Goal: Information Seeking & Learning: Learn about a topic

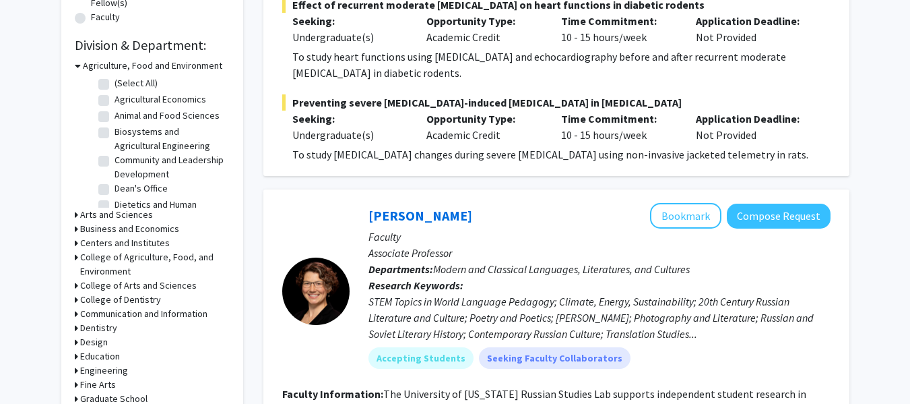
scroll to position [377, 0]
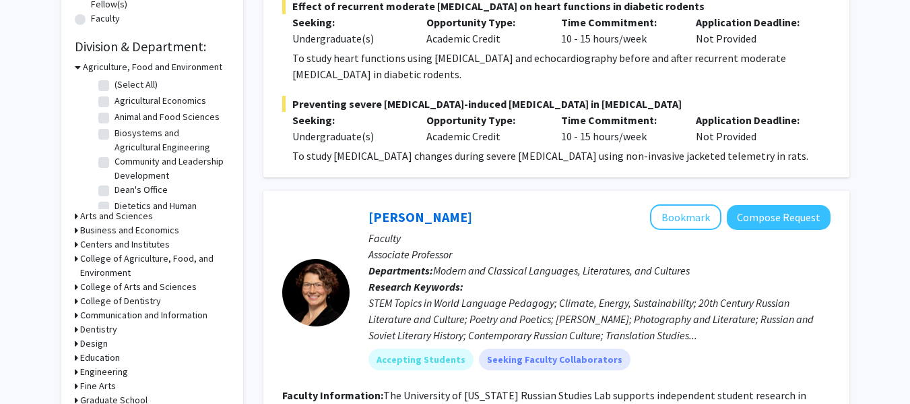
click at [76, 66] on icon at bounding box center [78, 67] width 6 height 14
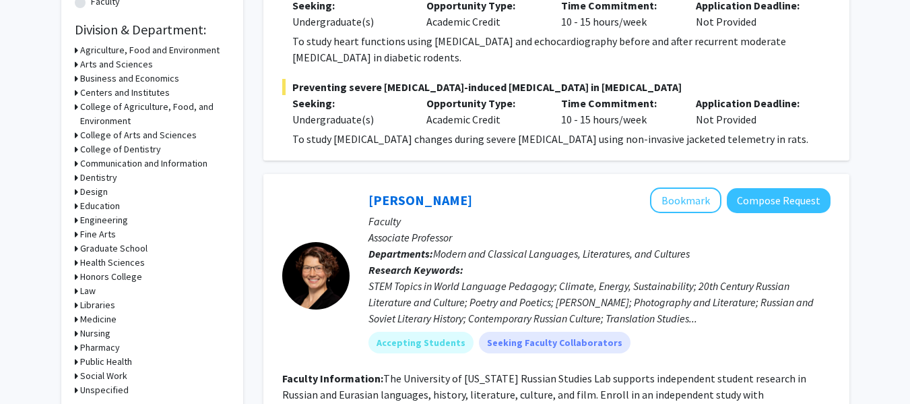
scroll to position [395, 0]
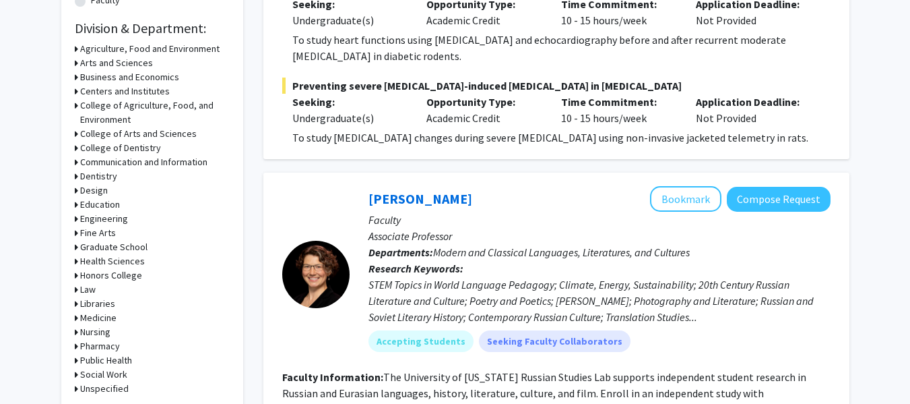
click at [78, 259] on div "Health Sciences" at bounding box center [152, 261] width 155 height 14
click at [76, 260] on icon at bounding box center [76, 261] width 3 height 14
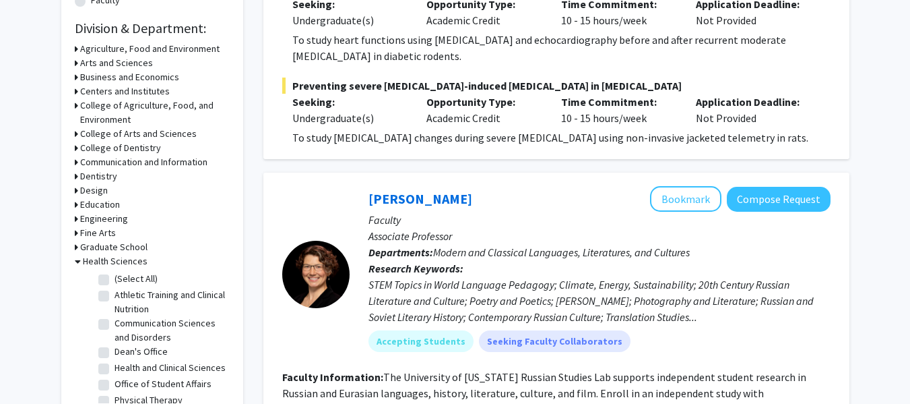
click at [115, 278] on label "(Select All)" at bounding box center [136, 278] width 43 height 14
click at [115, 278] on input "(Select All)" at bounding box center [119, 275] width 9 height 9
checkbox input "true"
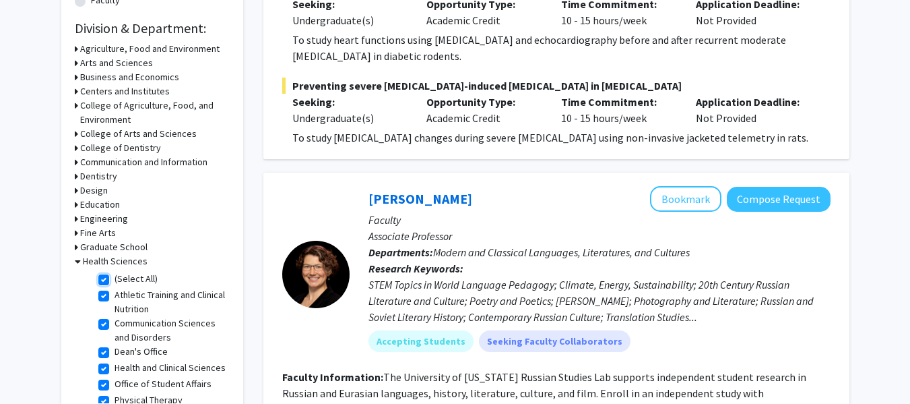
checkbox input "true"
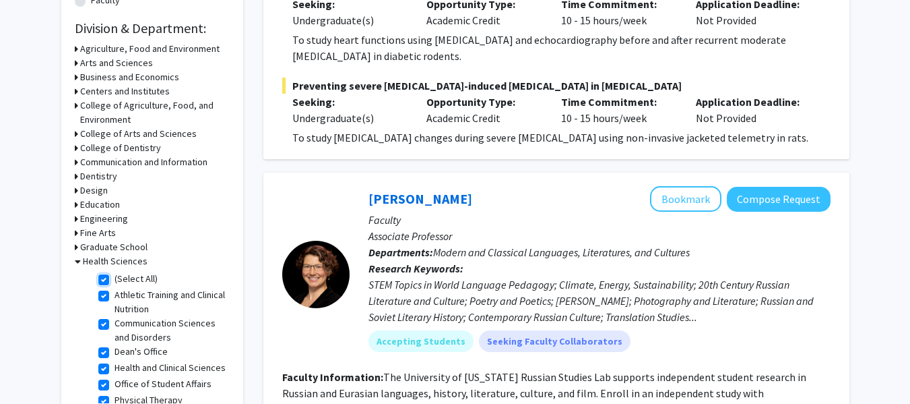
checkbox input "true"
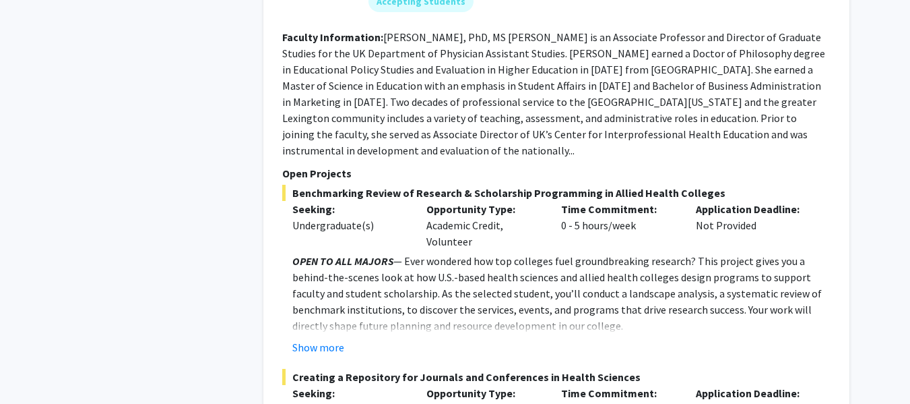
scroll to position [1011, 0]
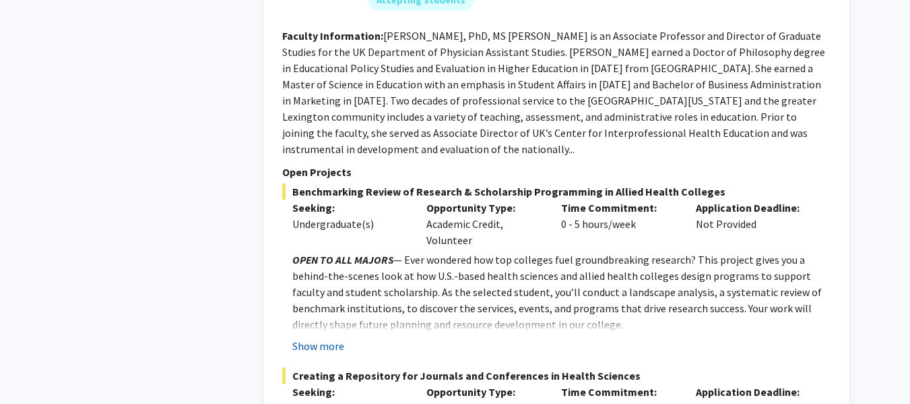
click at [310, 338] on button "Show more" at bounding box center [318, 346] width 52 height 16
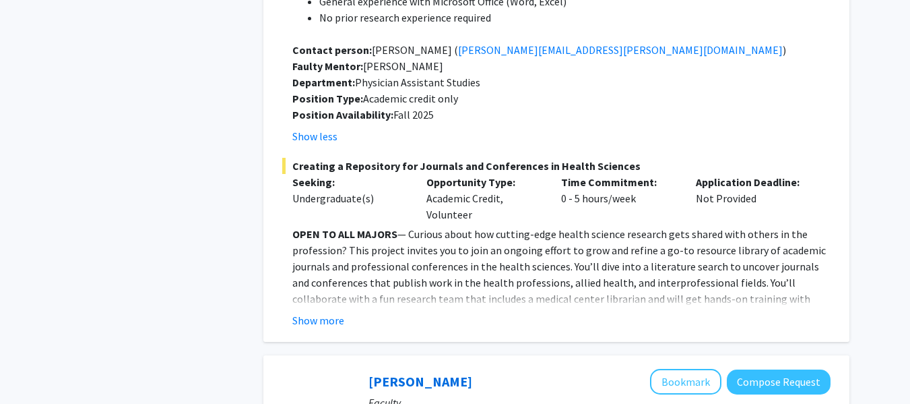
scroll to position [1642, 0]
click at [321, 311] on button "Show more" at bounding box center [318, 319] width 52 height 16
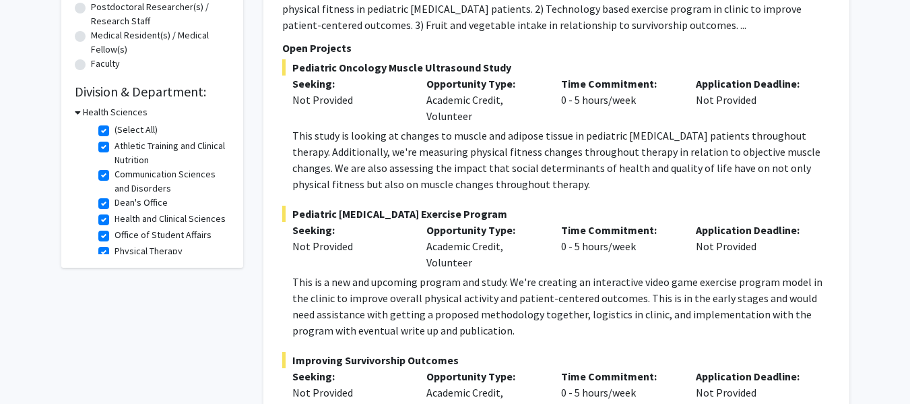
scroll to position [332, 0]
click at [115, 128] on label "(Select All)" at bounding box center [136, 129] width 43 height 14
click at [115, 128] on input "(Select All)" at bounding box center [119, 126] width 9 height 9
checkbox input "false"
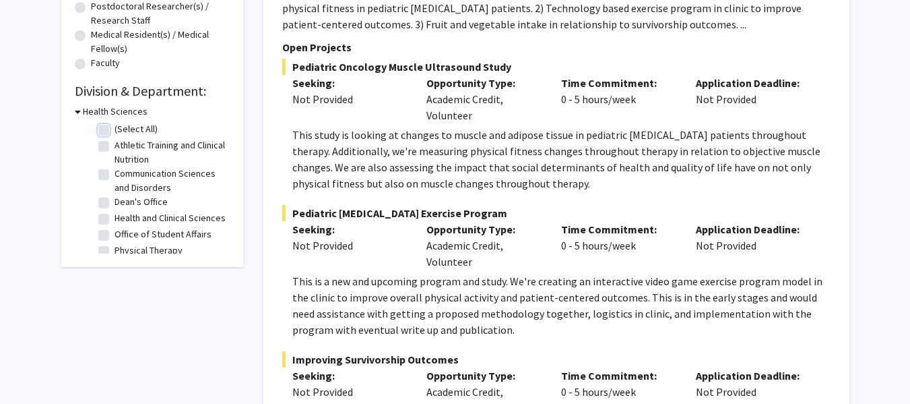
checkbox input "false"
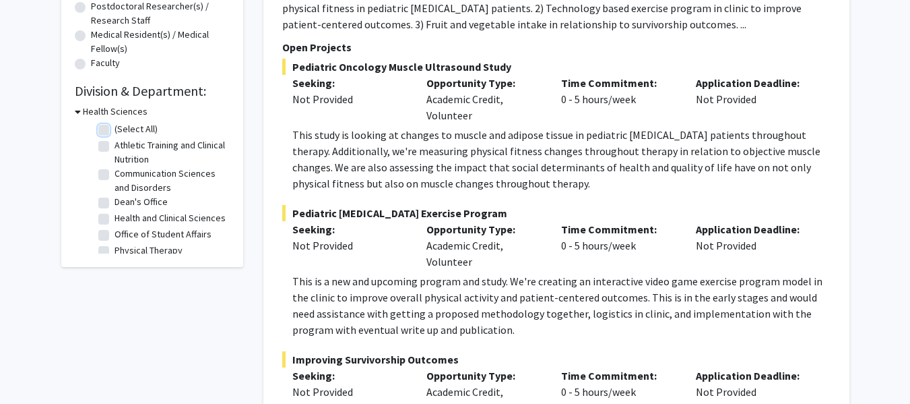
checkbox input "false"
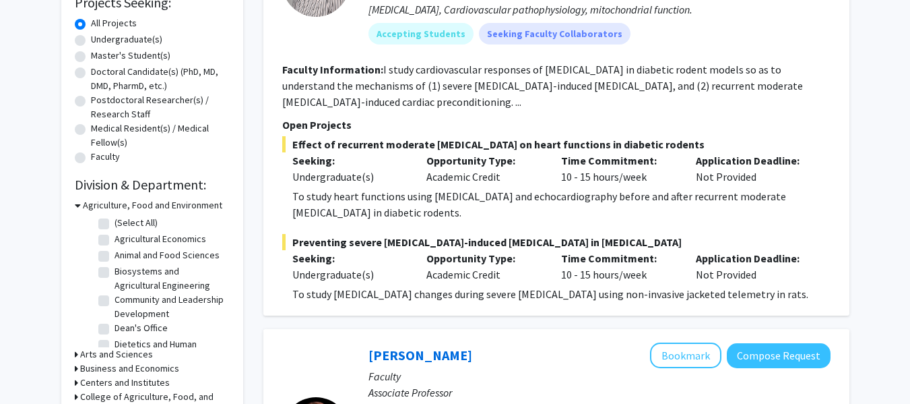
scroll to position [238, 0]
click at [75, 206] on icon at bounding box center [78, 206] width 6 height 14
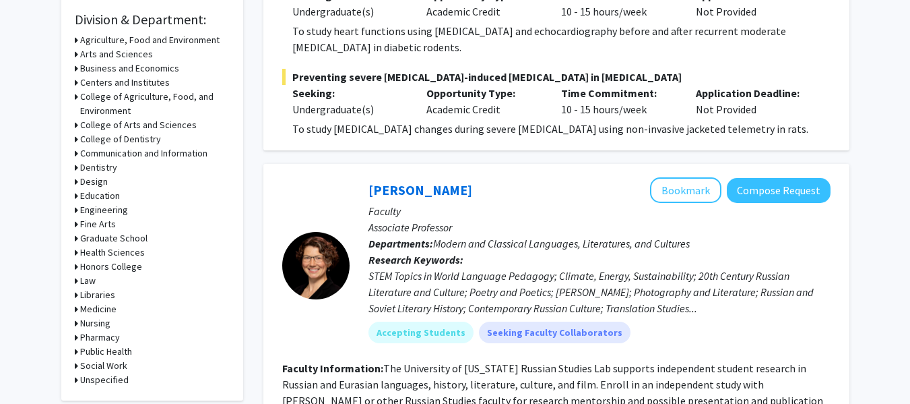
scroll to position [404, 0]
click at [75, 264] on icon at bounding box center [76, 266] width 3 height 14
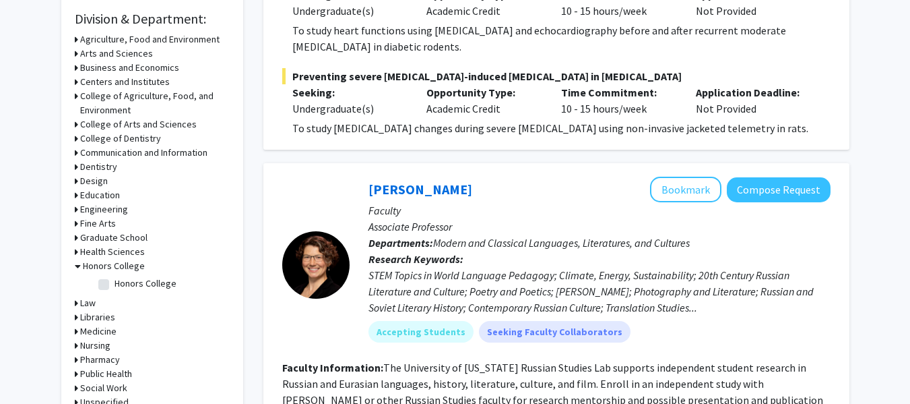
click at [115, 284] on label "Honors College" at bounding box center [146, 283] width 62 height 14
click at [115, 284] on input "Honors College" at bounding box center [119, 280] width 9 height 9
checkbox input "true"
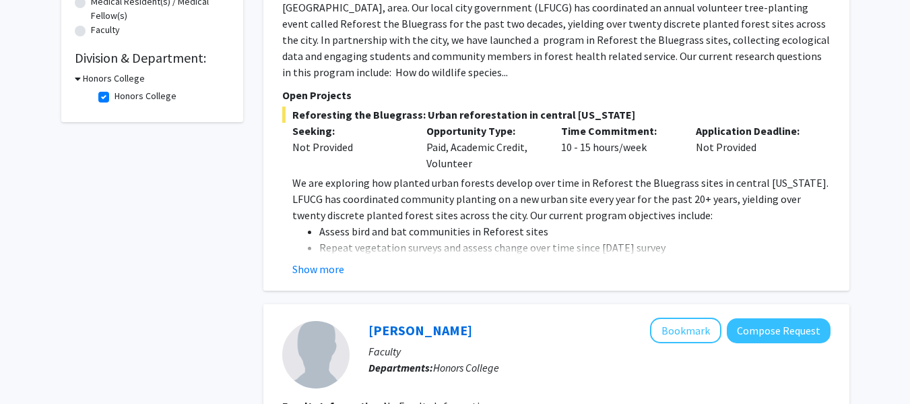
scroll to position [366, 0]
click at [314, 260] on button "Show more" at bounding box center [318, 268] width 52 height 16
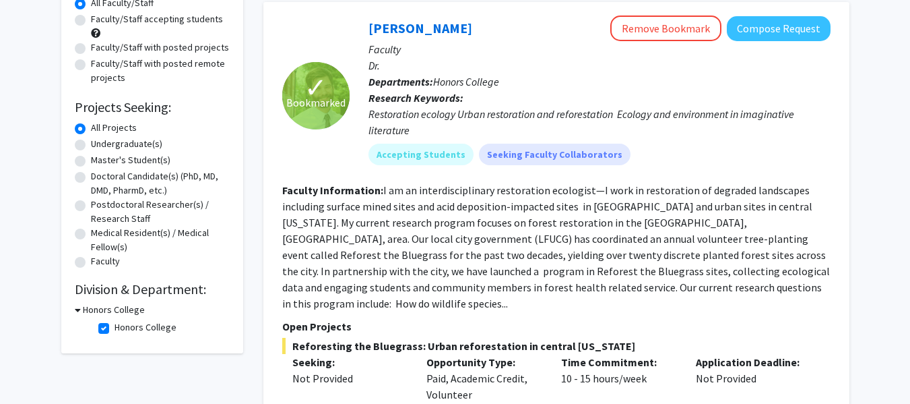
scroll to position [133, 0]
click at [115, 327] on label "Honors College" at bounding box center [146, 328] width 62 height 14
click at [115, 327] on input "Honors College" at bounding box center [119, 325] width 9 height 9
checkbox input "false"
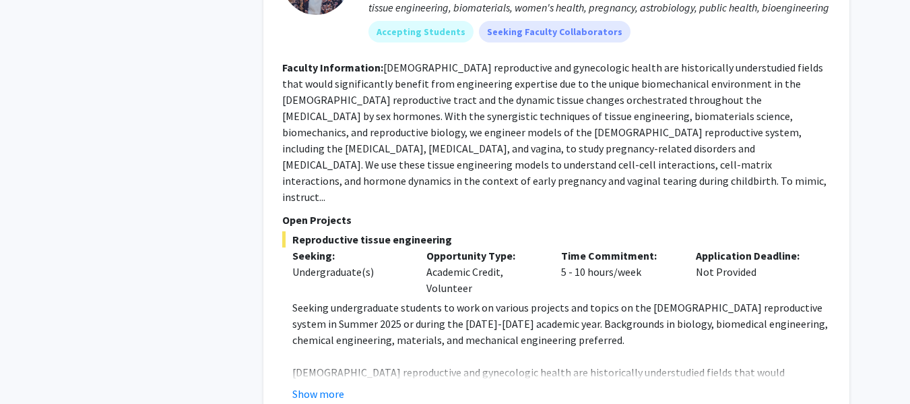
scroll to position [7235, 0]
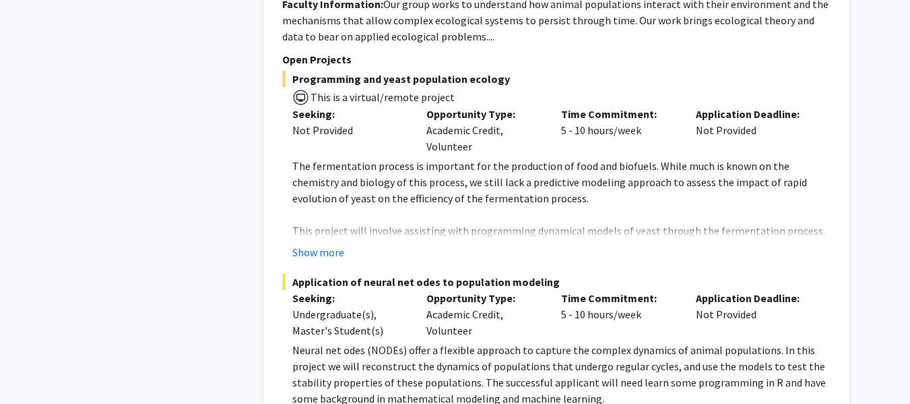
scroll to position [5176, 0]
click at [296, 245] on button "Show more" at bounding box center [318, 253] width 52 height 16
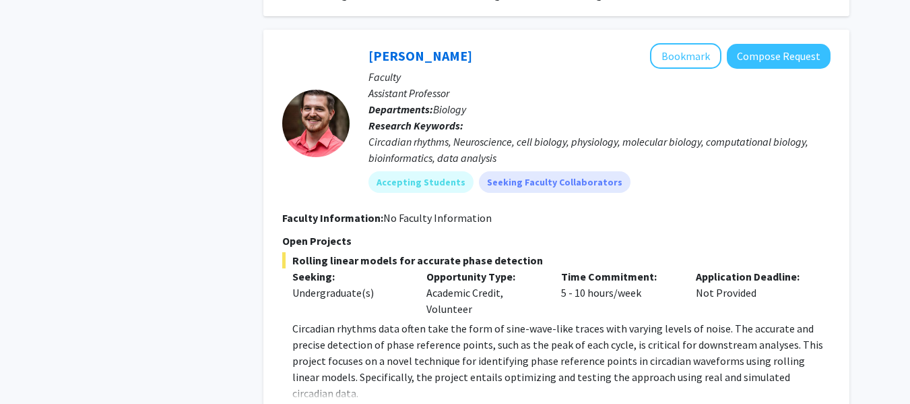
scroll to position [5897, 0]
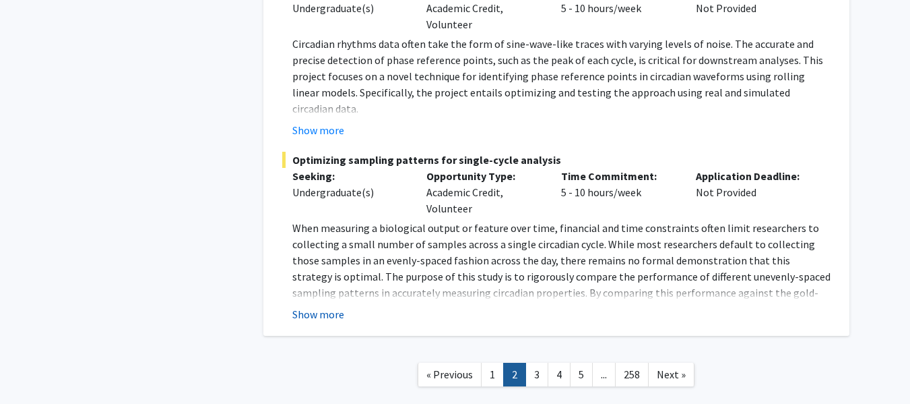
click at [327, 306] on button "Show more" at bounding box center [318, 314] width 52 height 16
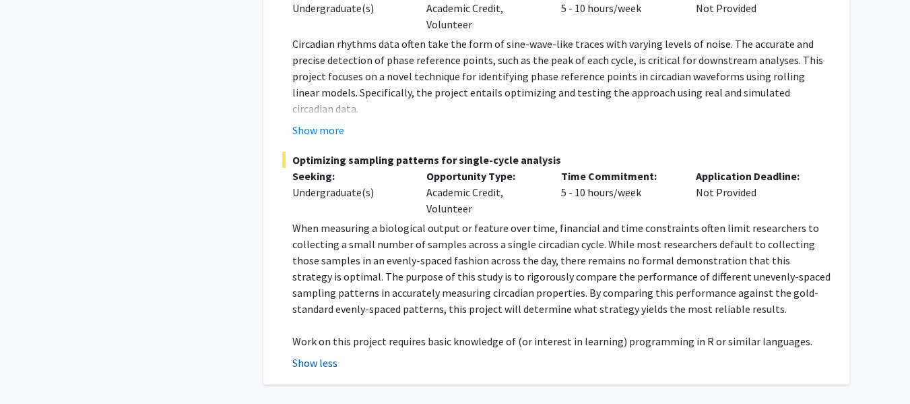
click at [306, 354] on button "Show less" at bounding box center [314, 362] width 45 height 16
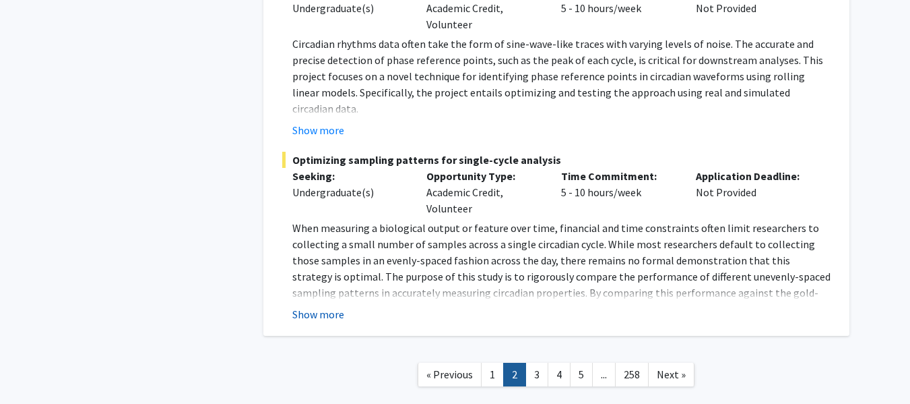
click at [327, 306] on button "Show more" at bounding box center [318, 314] width 52 height 16
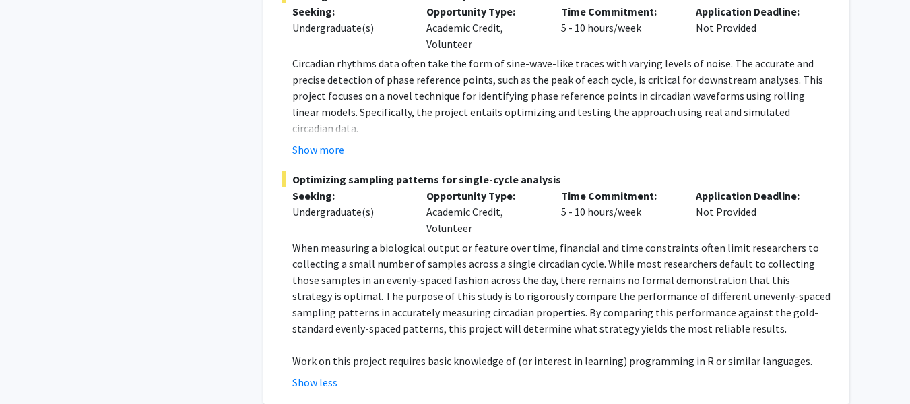
scroll to position [5925, 0]
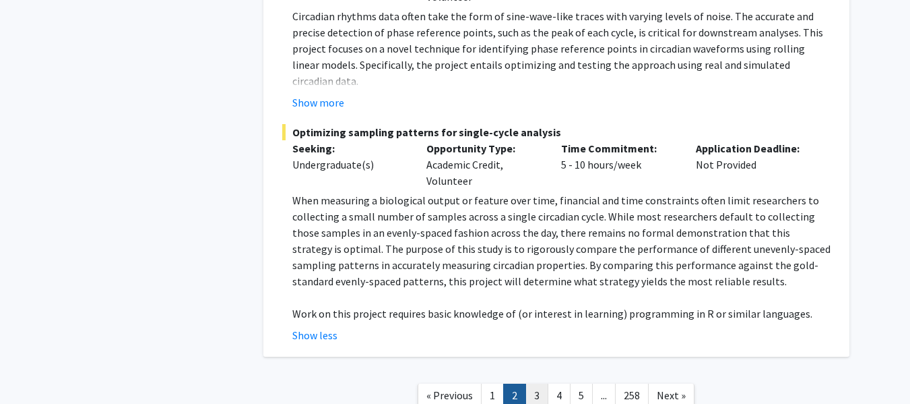
click at [537, 383] on link "3" at bounding box center [536, 395] width 23 height 24
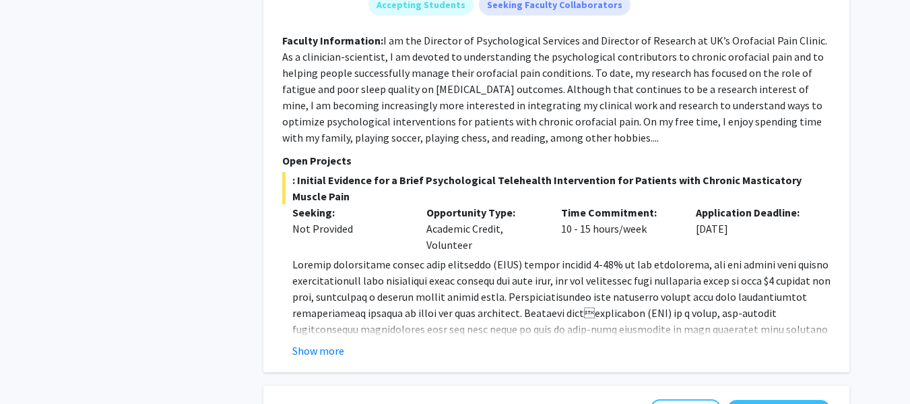
scroll to position [3239, 0]
click at [317, 342] on button "Show more" at bounding box center [318, 350] width 52 height 16
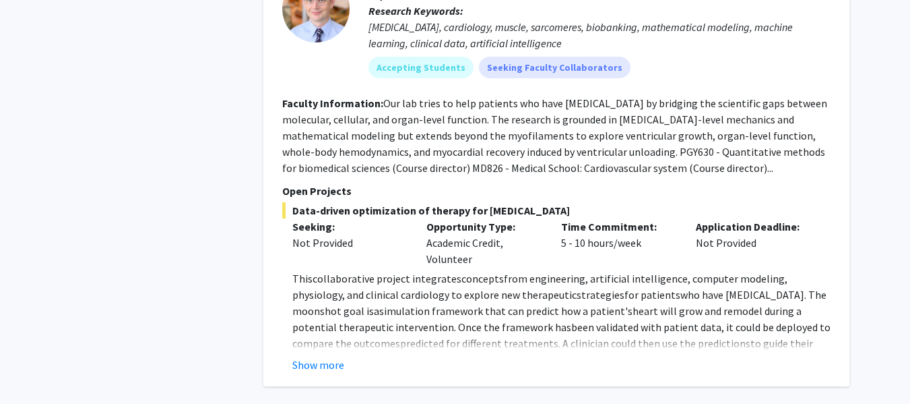
scroll to position [5078, 0]
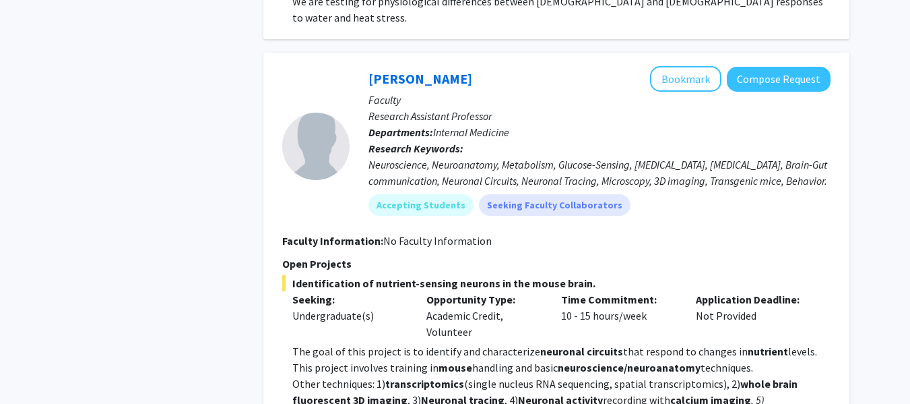
scroll to position [2357, 0]
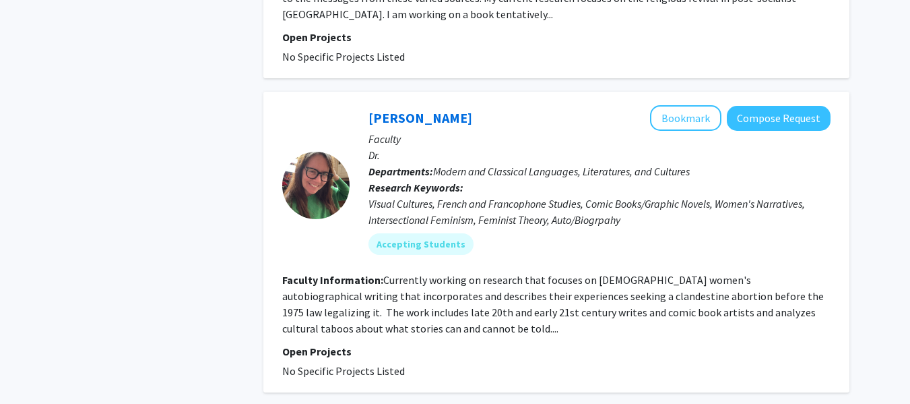
scroll to position [4173, 0]
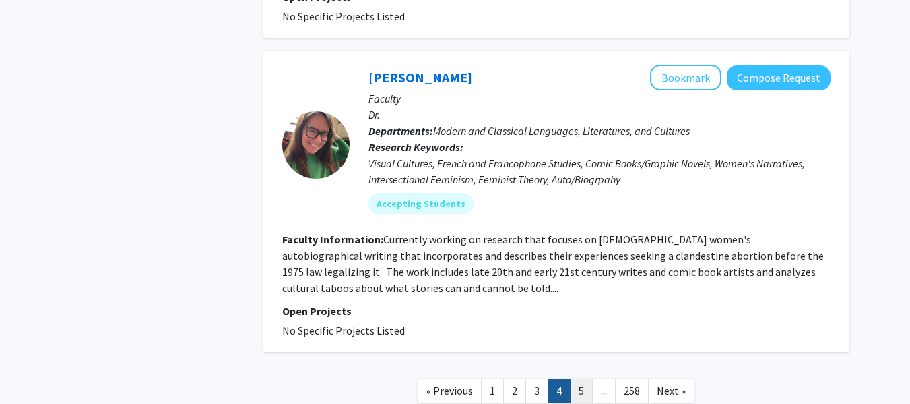
click at [583, 379] on link "5" at bounding box center [581, 391] width 23 height 24
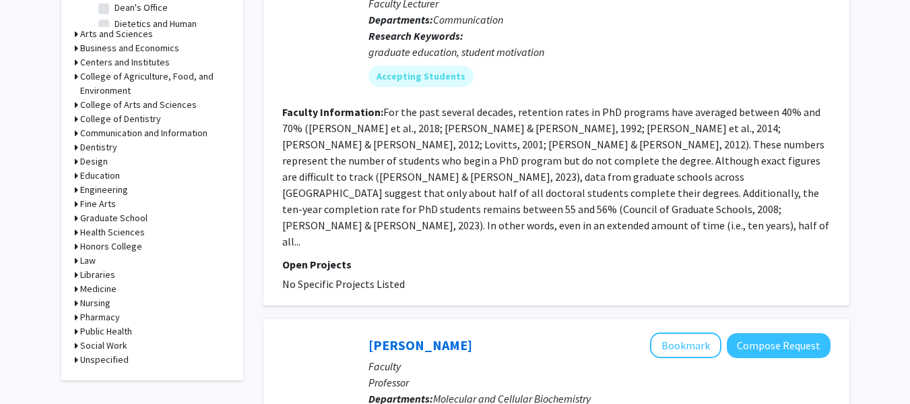
scroll to position [560, 0]
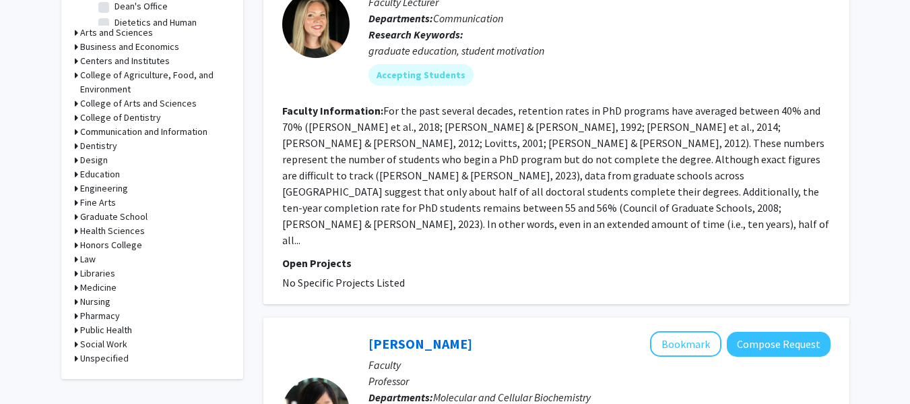
click at [101, 300] on h3 "Nursing" at bounding box center [95, 301] width 30 height 14
click at [94, 338] on h3 "Pharmacy" at bounding box center [100, 338] width 40 height 14
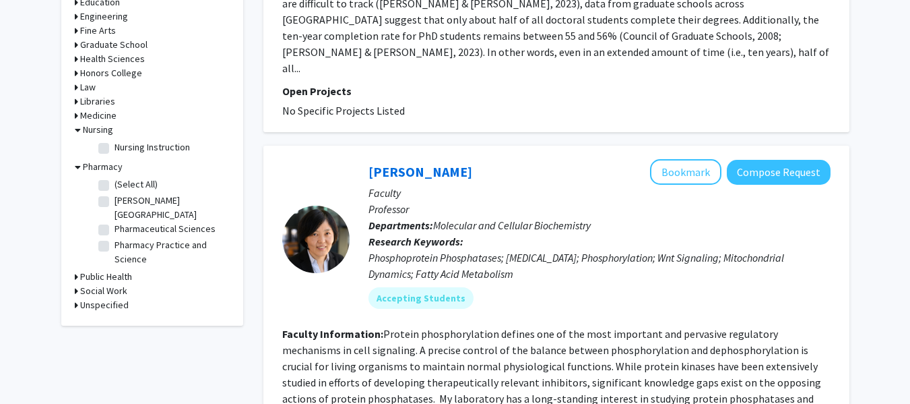
scroll to position [732, 0]
click at [115, 183] on label "(Select All)" at bounding box center [136, 184] width 43 height 14
click at [115, 183] on input "(Select All)" at bounding box center [119, 181] width 9 height 9
checkbox input "true"
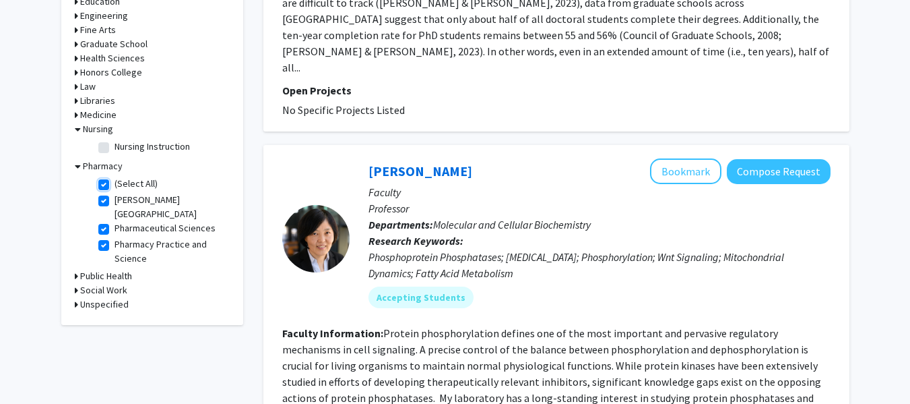
checkbox input "true"
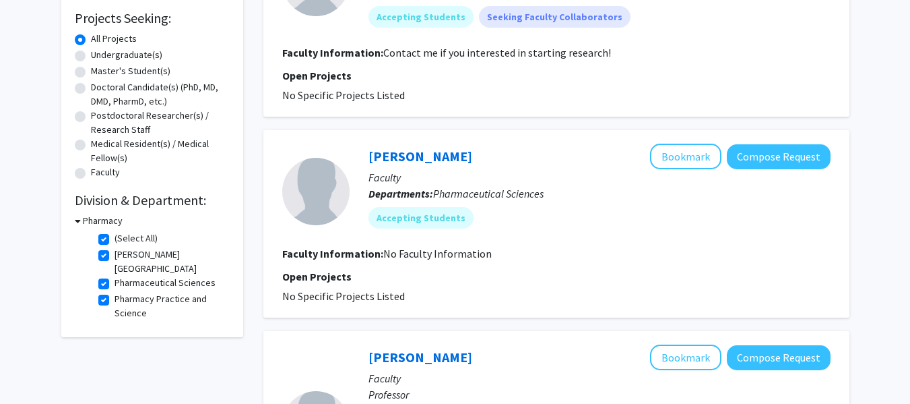
scroll to position [222, 0]
click at [115, 241] on label "(Select All)" at bounding box center [136, 239] width 43 height 14
click at [115, 241] on input "(Select All)" at bounding box center [119, 236] width 9 height 9
checkbox input "false"
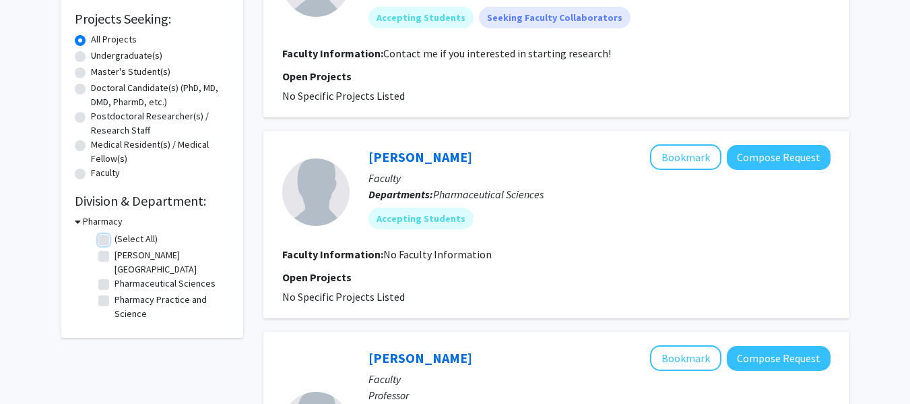
checkbox input "false"
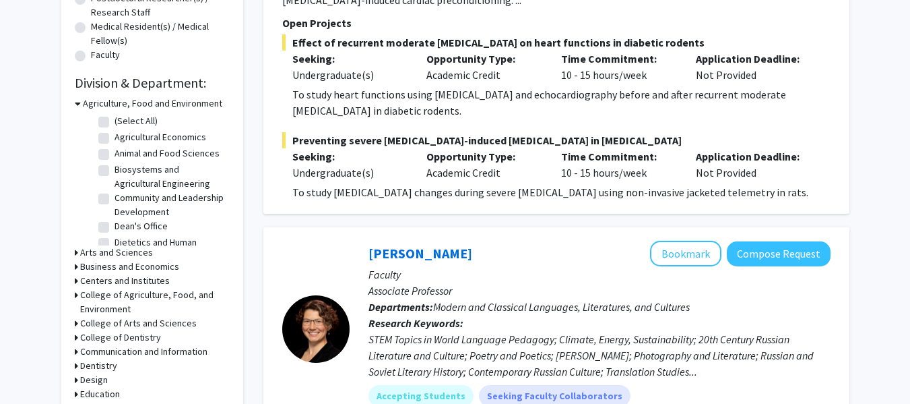
scroll to position [341, 0]
click at [77, 103] on icon at bounding box center [78, 103] width 6 height 14
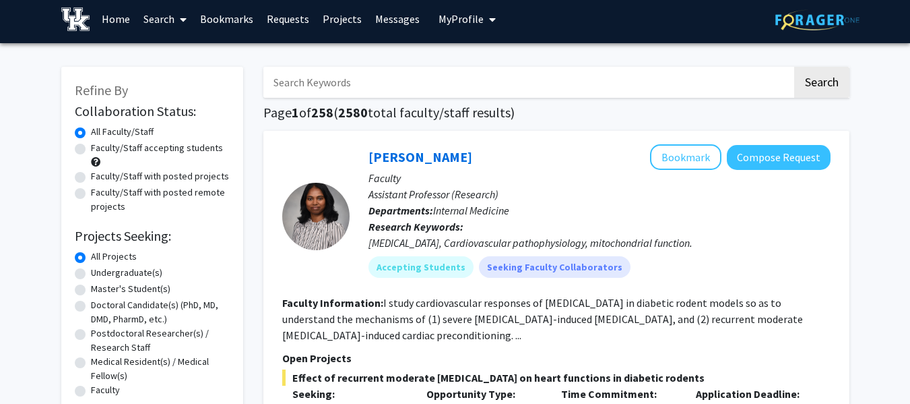
scroll to position [5, 0]
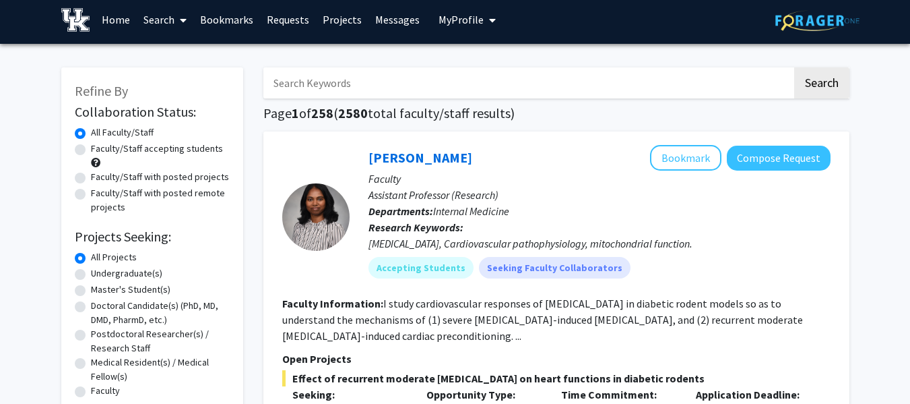
click at [91, 176] on label "Faculty/Staff with posted projects" at bounding box center [160, 177] width 138 height 14
click at [91, 176] on input "Faculty/Staff with posted projects" at bounding box center [95, 174] width 9 height 9
radio input "true"
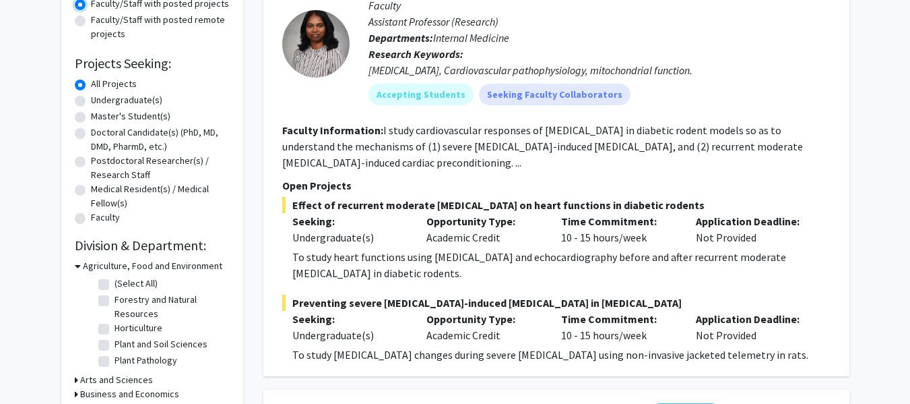
scroll to position [179, 0]
click at [76, 261] on icon at bounding box center [78, 265] width 6 height 14
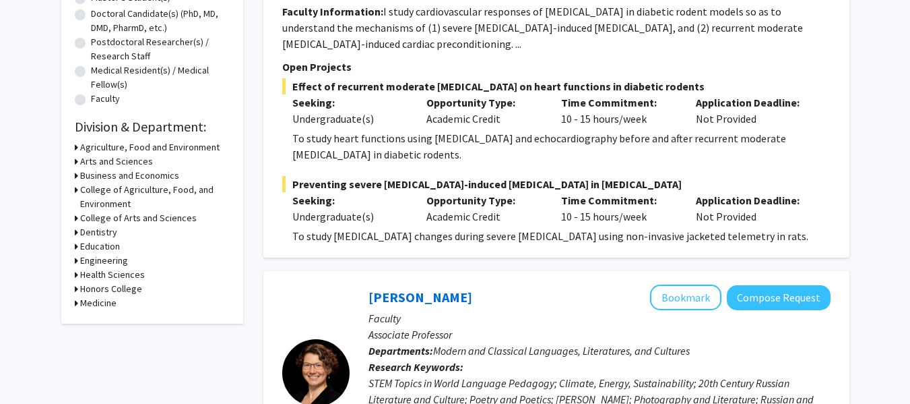
scroll to position [297, 0]
click at [75, 230] on icon at bounding box center [76, 231] width 3 height 14
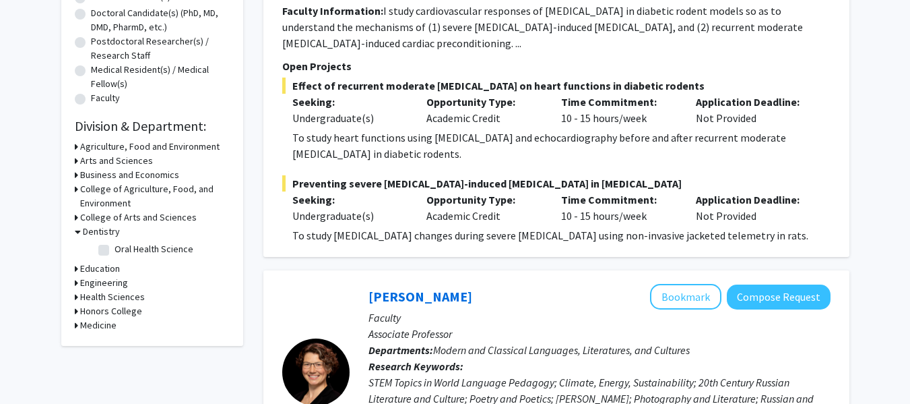
click at [115, 249] on label "Oral Health Science" at bounding box center [154, 249] width 79 height 14
click at [115, 249] on input "Oral Health Science" at bounding box center [119, 246] width 9 height 9
checkbox input "true"
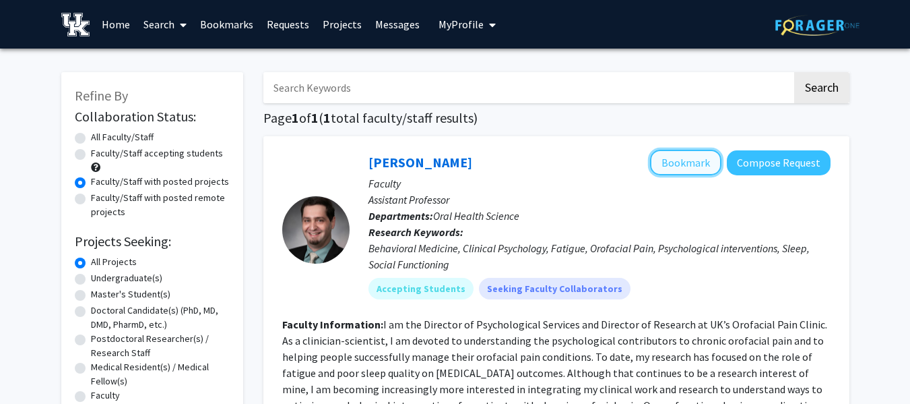
click at [695, 164] on button "Bookmark" at bounding box center [685, 163] width 71 height 26
